Goal: Task Accomplishment & Management: Manage account settings

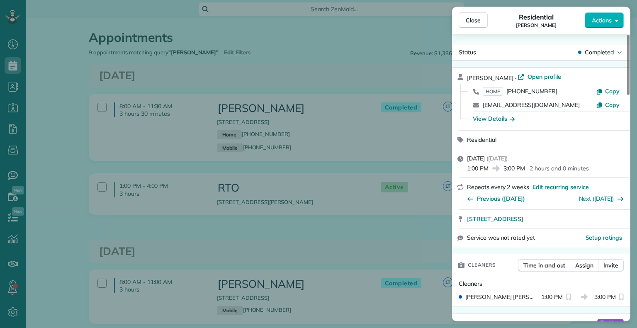
scroll to position [590, 0]
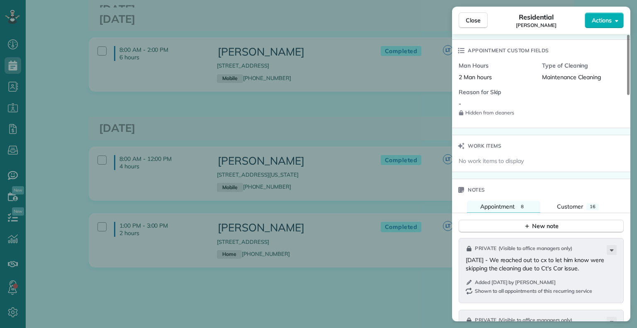
click at [241, 18] on div "Close Residential [PERSON_NAME] English Actions Status Completed [PERSON_NAME] …" at bounding box center [318, 164] width 637 height 328
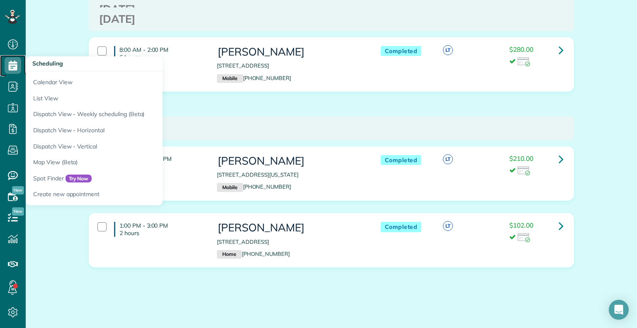
click at [13, 65] on use at bounding box center [13, 66] width 9 height 10
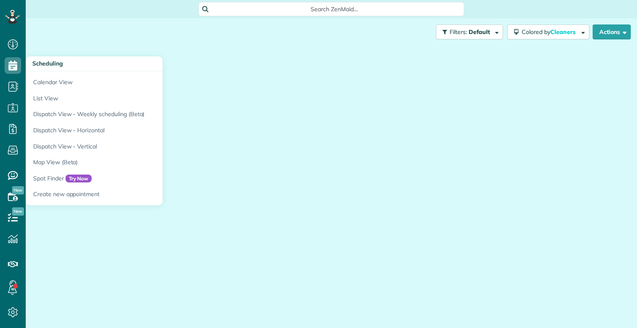
scroll to position [4, 4]
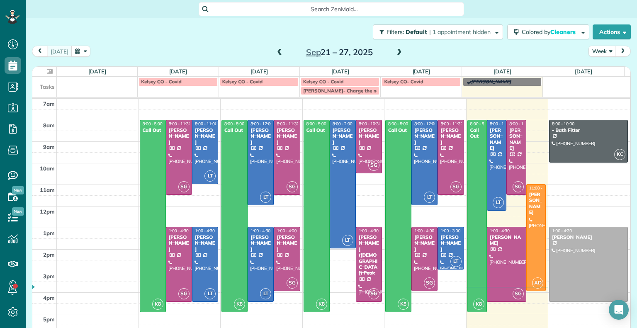
click at [395, 54] on span at bounding box center [399, 52] width 9 height 7
